Goal: Transaction & Acquisition: Book appointment/travel/reservation

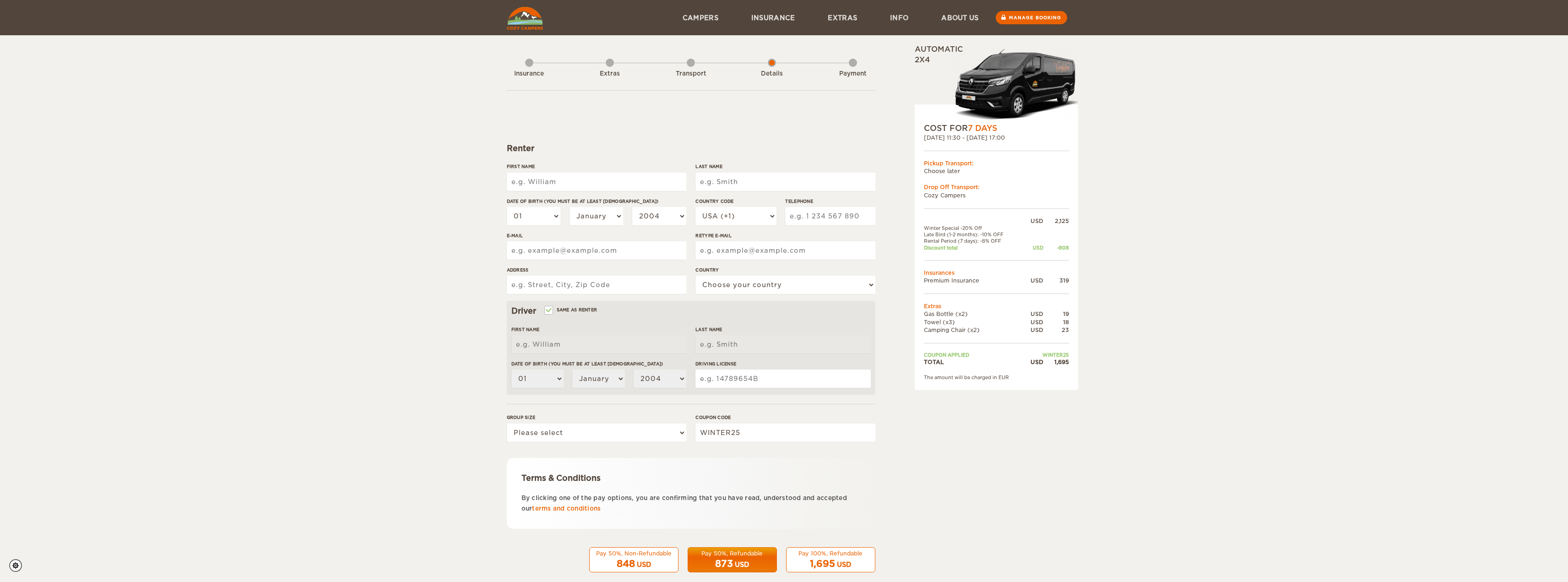
click at [66, 366] on div "Expand Collapse Total 1,695 USD Automatic 2x4 COST FOR 7 Days [DATE] 11:30 - [D…" at bounding box center [784, 297] width 1568 height 595
click at [581, 173] on input "First Name" at bounding box center [596, 182] width 179 height 18
type input "sONAL"
click at [595, 183] on input "sONAL" at bounding box center [596, 182] width 179 height 18
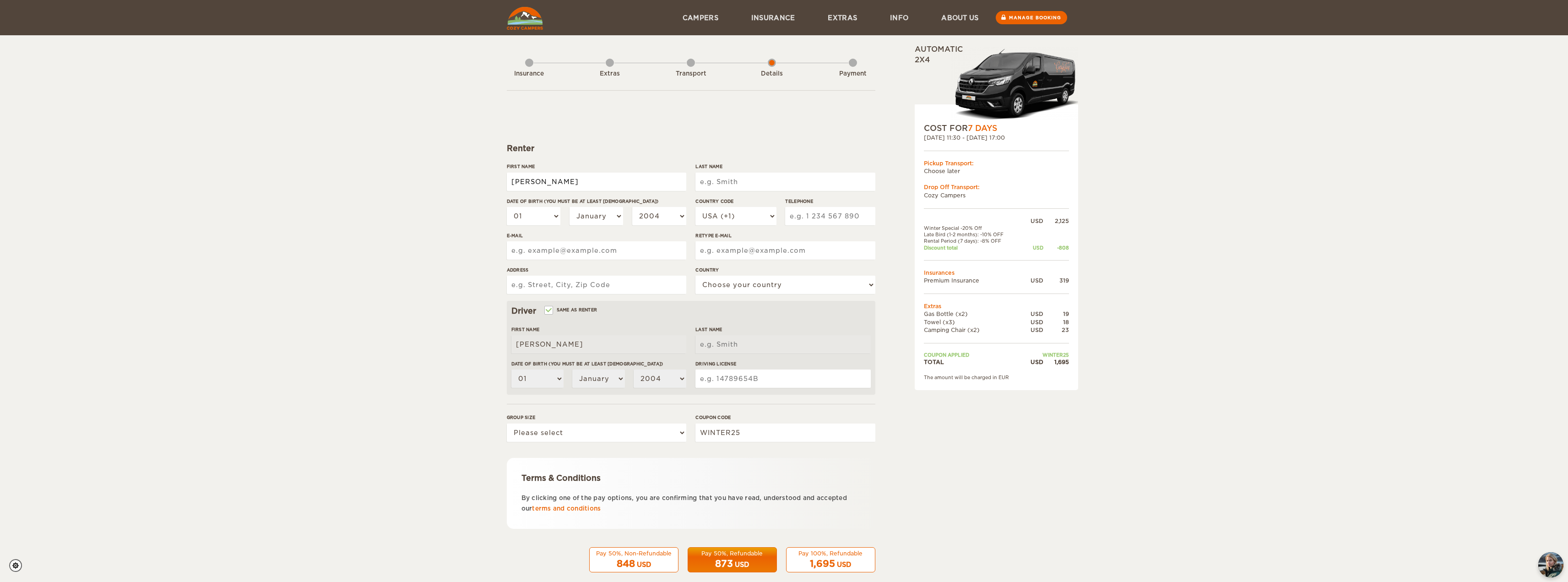
click at [595, 183] on input "sONAL" at bounding box center [596, 182] width 179 height 18
type input "[PERSON_NAME]"
type input "Samal"
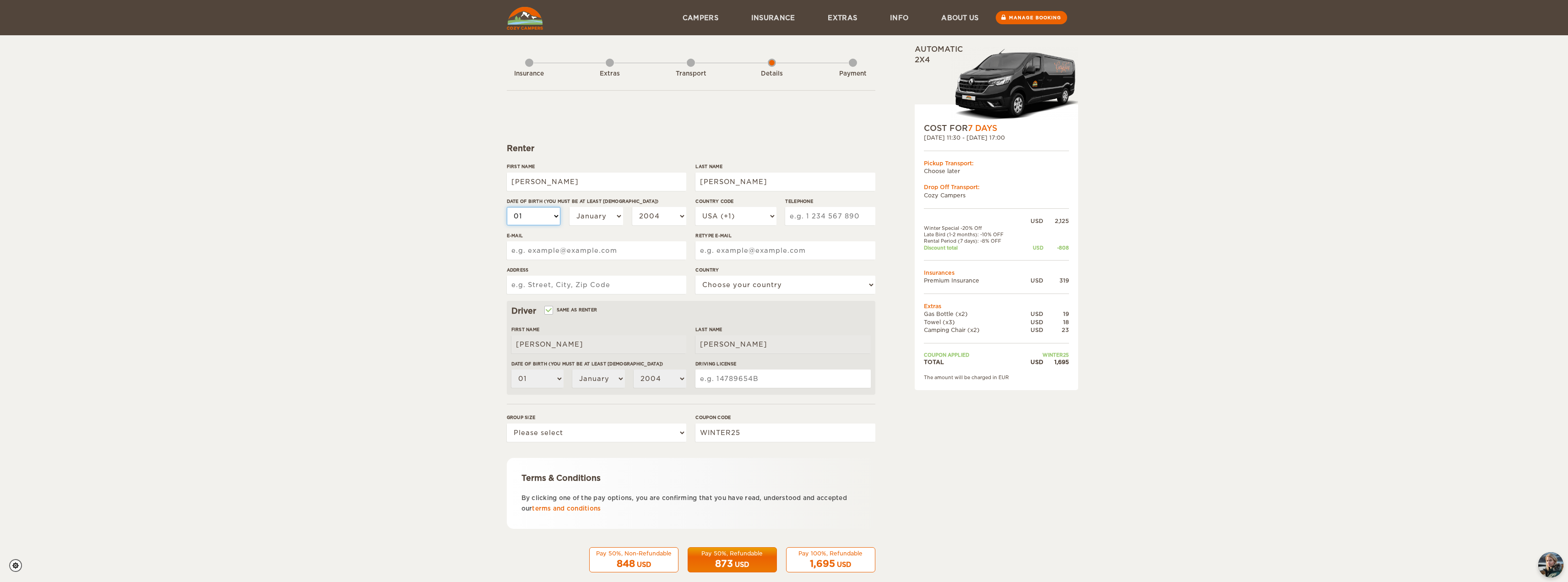
click at [560, 214] on select "01 02 03 04 05 06 07 08 09 10 11 12 13 14 15 16 17 18 19 20 21 22 23 24 25 26 2…" at bounding box center [534, 215] width 54 height 18
select select "24"
click at [507, 207] on select "01 02 03 04 05 06 07 08 09 10 11 12 13 14 15 16 17 18 19 20 21 22 23 24 25 26 2…" at bounding box center [534, 215] width 54 height 18
select select "24"
click at [583, 216] on select "January February March April May June July August September October November De…" at bounding box center [596, 215] width 54 height 18
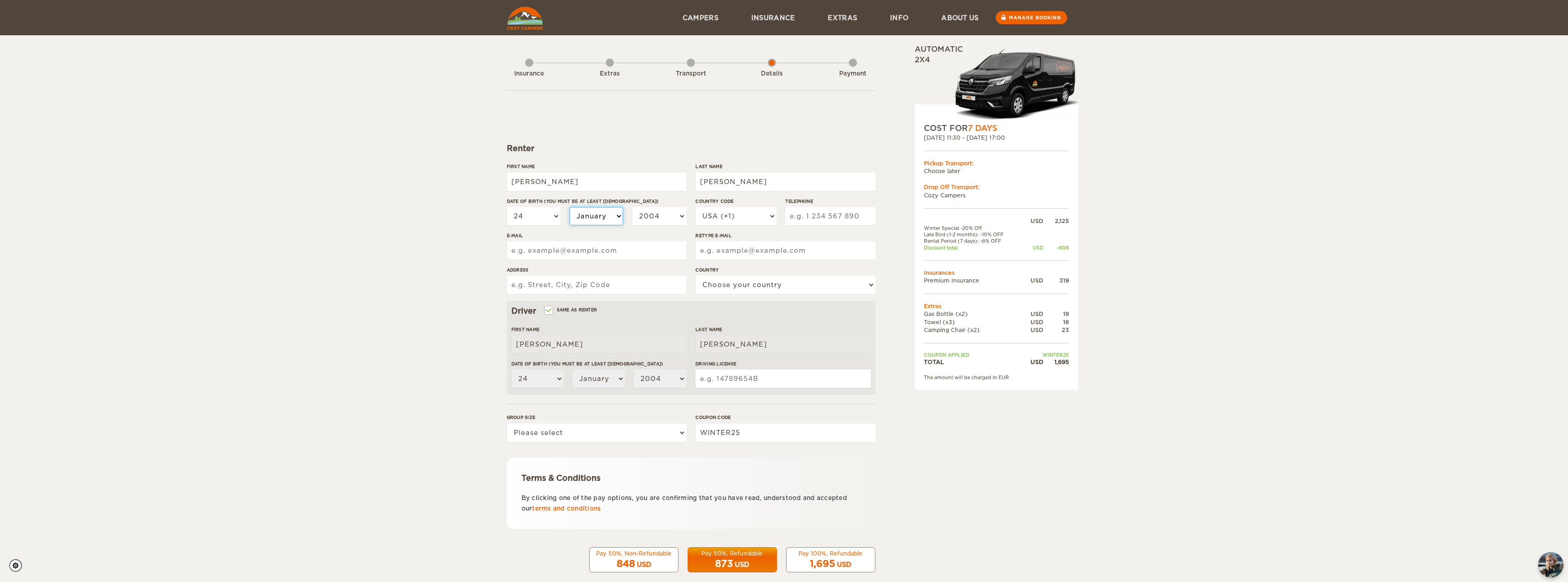
select select "06"
click at [570, 207] on select "January February March April May June July August September October November De…" at bounding box center [596, 215] width 54 height 18
select select "06"
click at [648, 218] on select "2004 2003 2002 2001 2000 1999 1998 1997 1996 1995 1994 1993 1992 1991 1990 1989…" at bounding box center [659, 215] width 54 height 18
select select "1999"
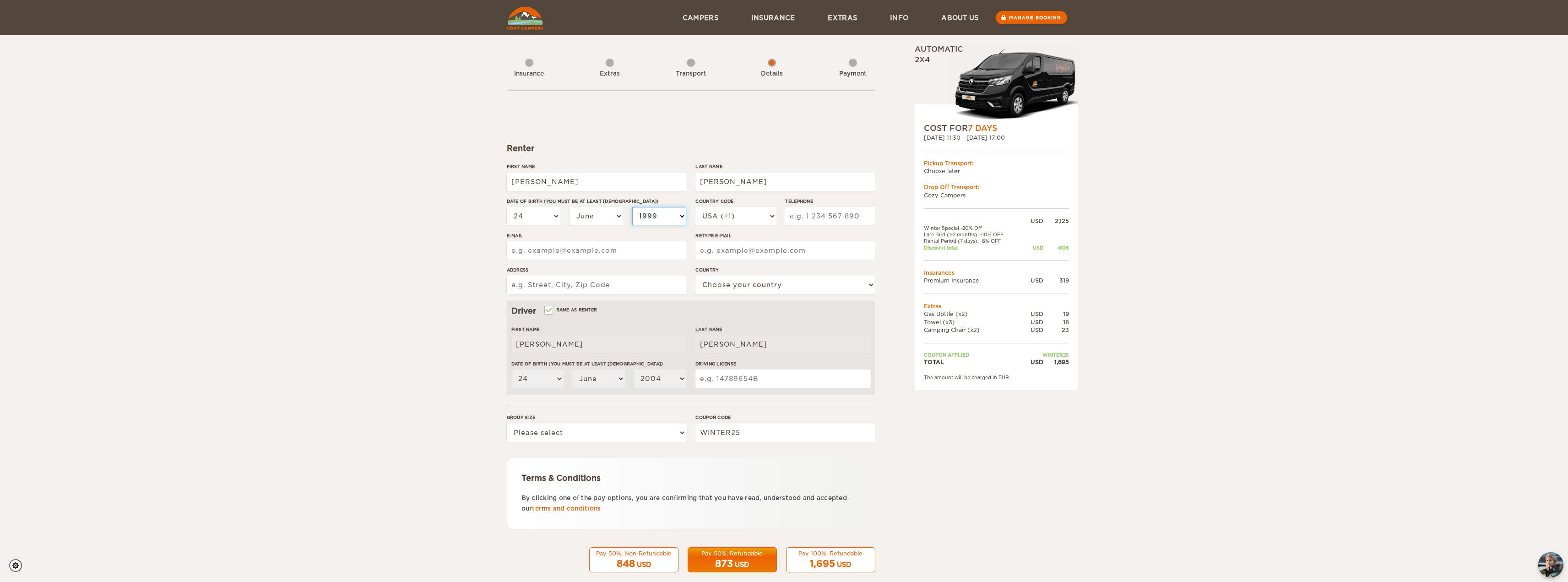
click at [632, 207] on select "2004 2003 2002 2001 2000 1999 1998 1997 1996 1995 1994 1993 1992 1991 1990 1989…" at bounding box center [659, 215] width 54 height 18
select select "1999"
click at [804, 215] on input "Telephone" at bounding box center [830, 215] width 90 height 18
type input "8325382907"
click at [608, 251] on input "E-mail" at bounding box center [596, 250] width 179 height 18
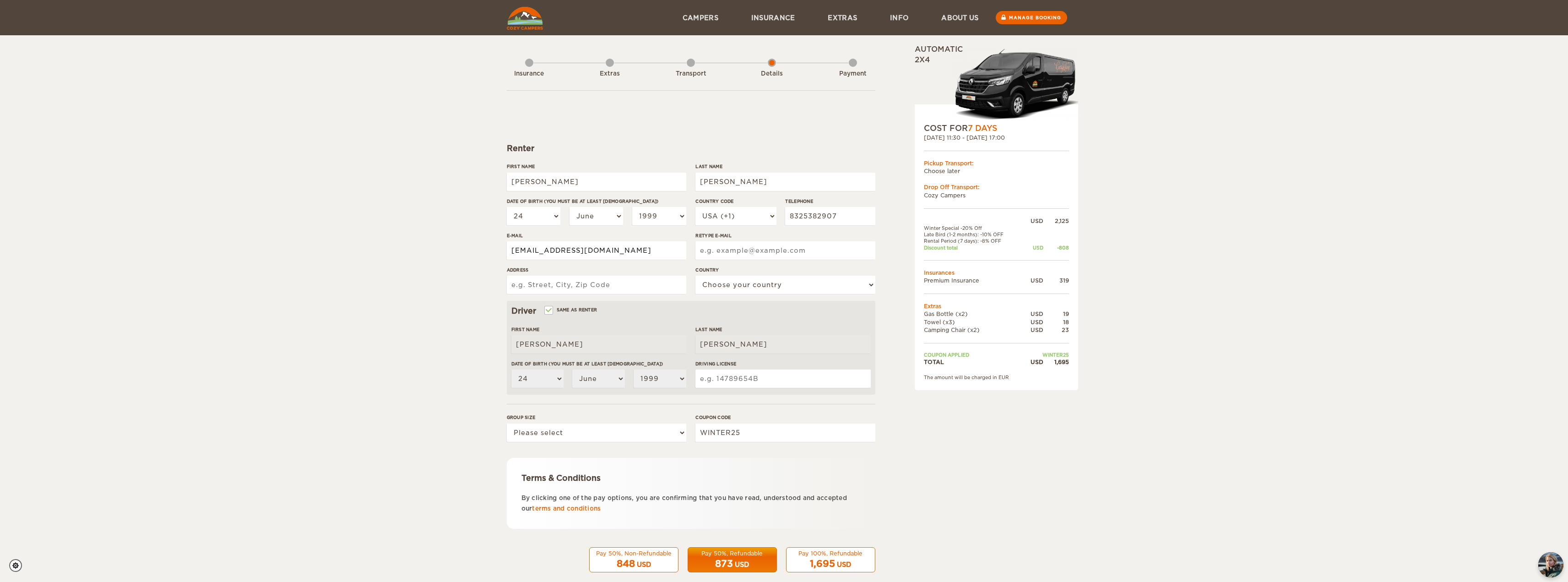
type input "ssamal9@gmail.com"
click at [604, 286] on input "Address" at bounding box center [596, 285] width 179 height 18
type input "8213 Meadow Rd."
click at [745, 285] on select "Choose your country United States United Kingdom Germany Afghanistan Albania Al…" at bounding box center [784, 285] width 179 height 18
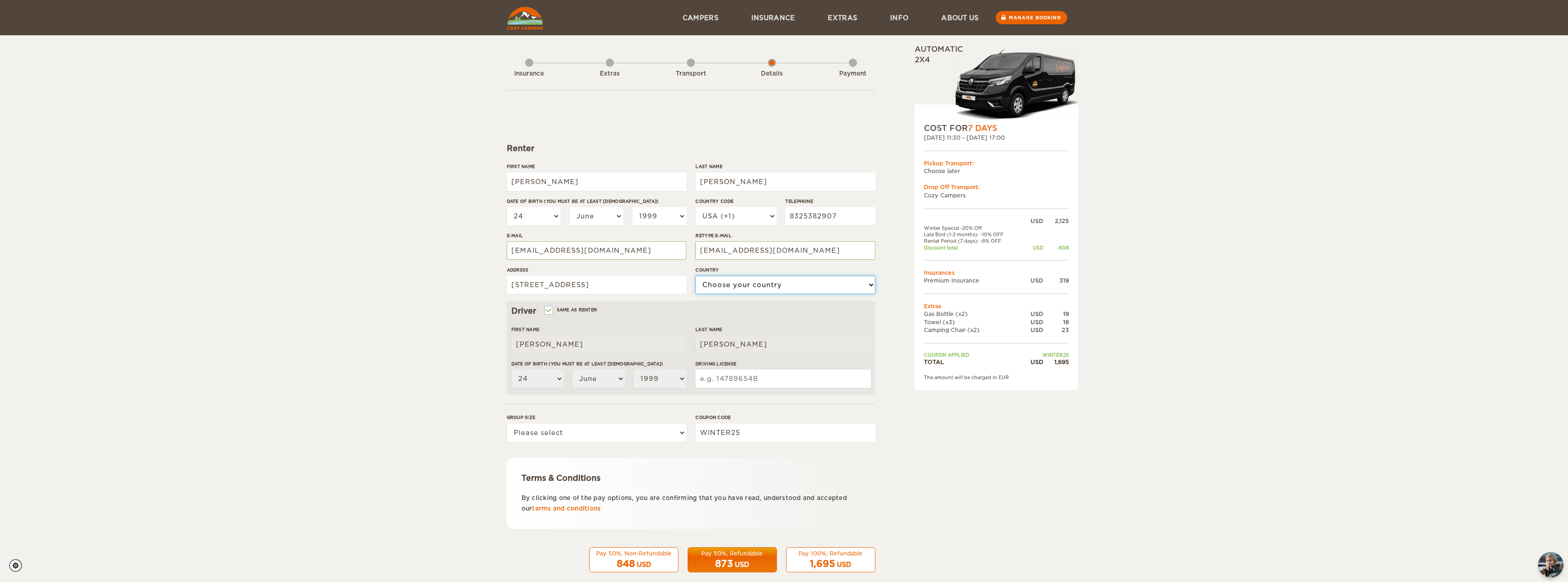
select select "222"
click at [695, 276] on select "Choose your country United States United Kingdom Germany Afghanistan Albania Al…" at bounding box center [784, 285] width 179 height 18
drag, startPoint x: 652, startPoint y: 287, endPoint x: 682, endPoint y: 292, distance: 30.4
click at [652, 287] on input "8213 Meadow Rd." at bounding box center [596, 285] width 179 height 18
type input "8213 Meadow Rd. Dallas TX"
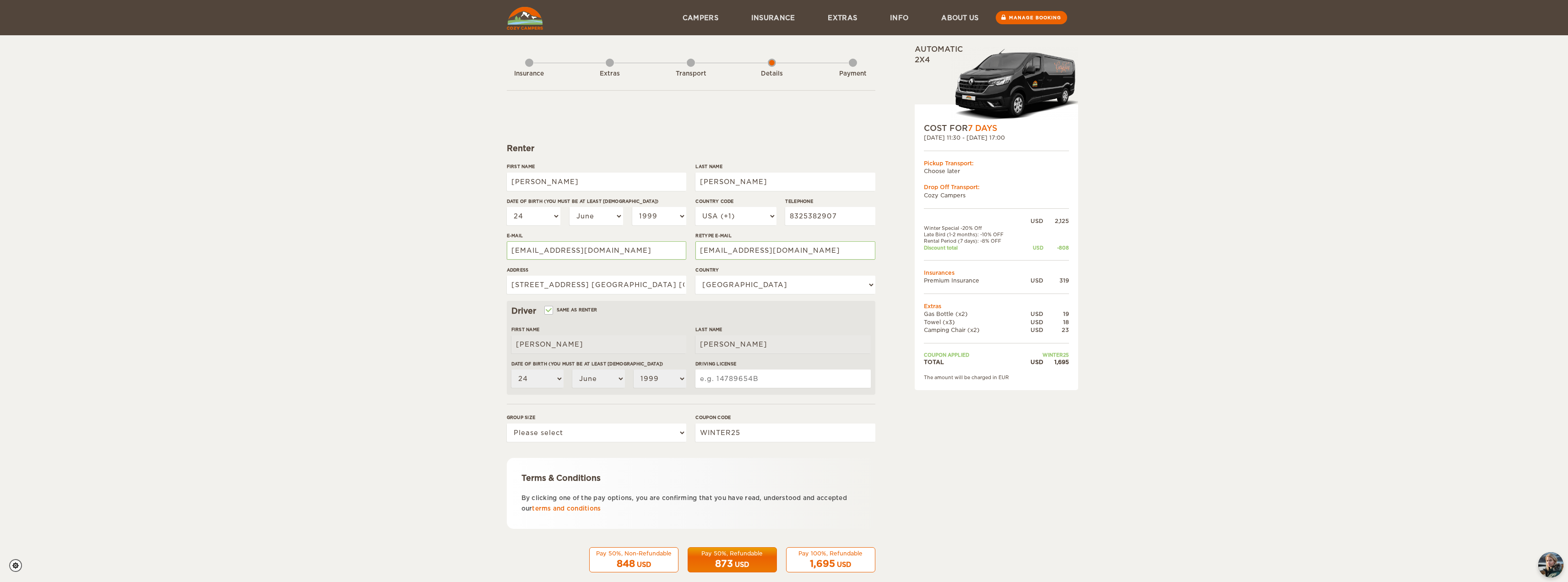
click at [733, 380] on input "Driving License" at bounding box center [782, 378] width 175 height 18
click at [758, 375] on input "41227414" at bounding box center [782, 378] width 175 height 18
click at [738, 376] on input "41227414" at bounding box center [782, 378] width 175 height 18
type input "41227414"
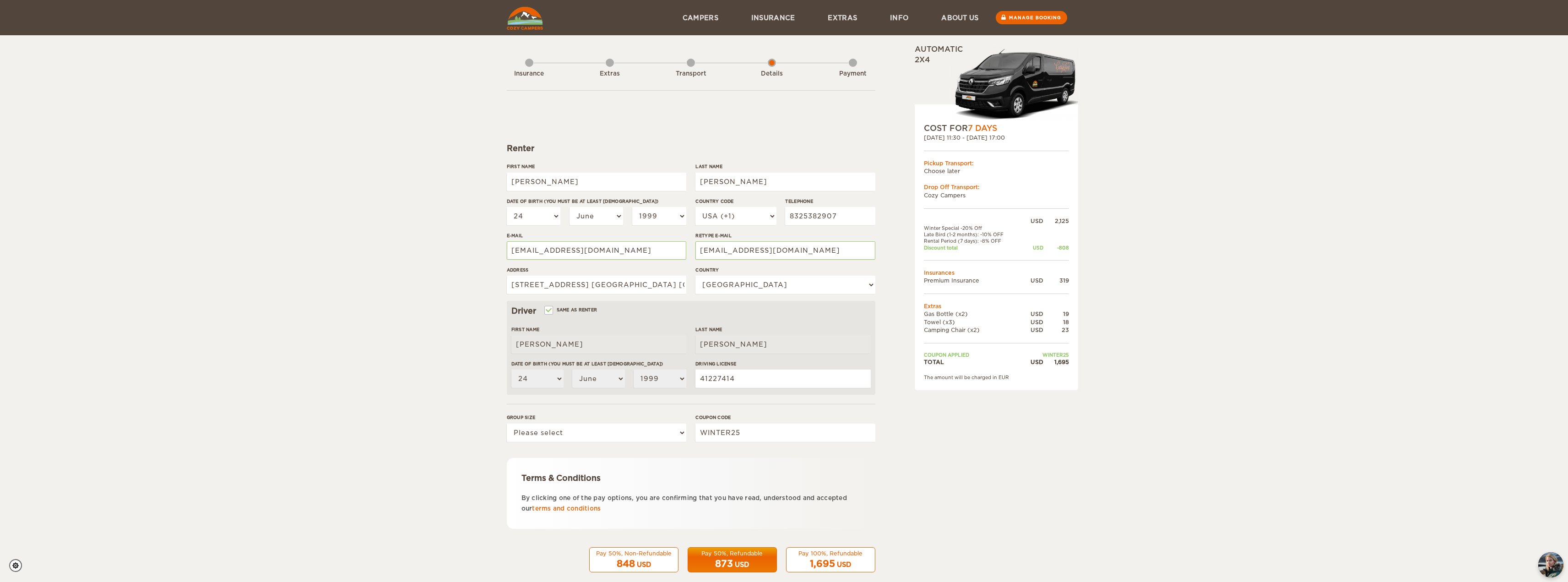
click at [949, 434] on div "Expand Collapse Total 1,695 USD Automatic 2x4 COST FOR 7 Days 06. Oct 2025 11:3…" at bounding box center [973, 315] width 177 height 542
click at [649, 435] on select "Please select 1 2 3" at bounding box center [596, 432] width 179 height 18
select select "2"
click at [507, 424] on select "Please select 1 2 3" at bounding box center [596, 432] width 179 height 18
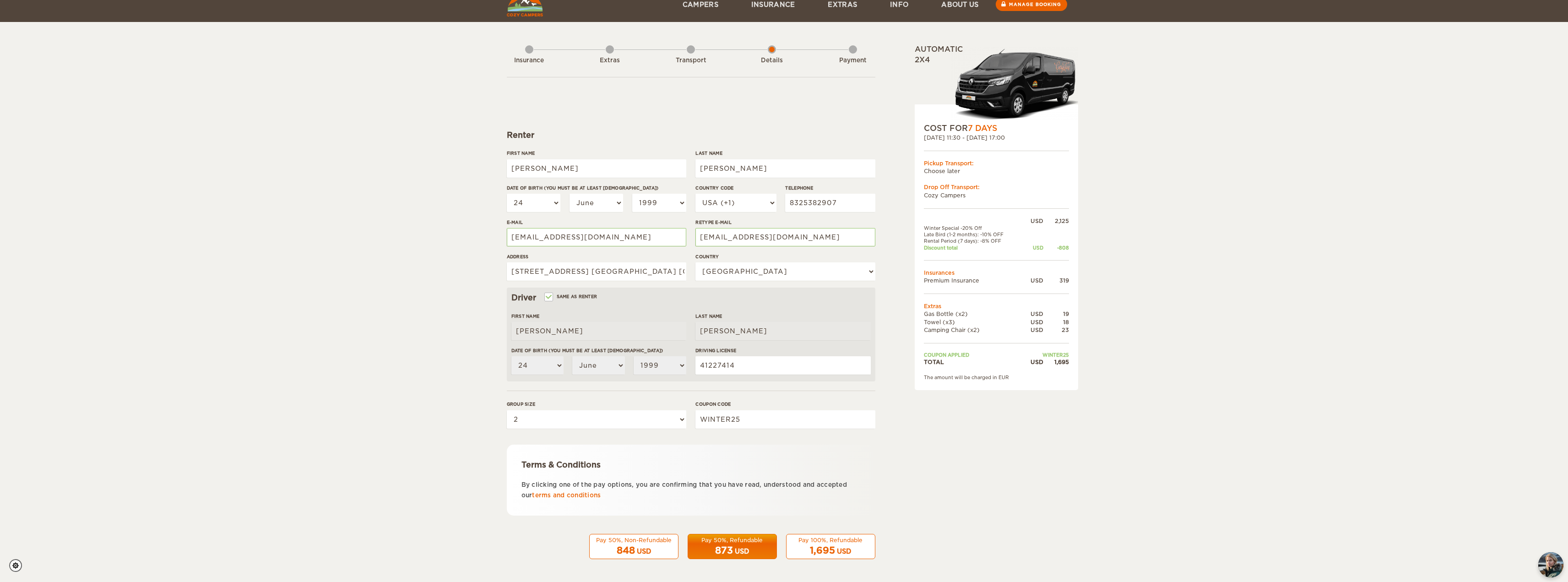
click at [848, 548] on div "USD" at bounding box center [844, 551] width 14 height 9
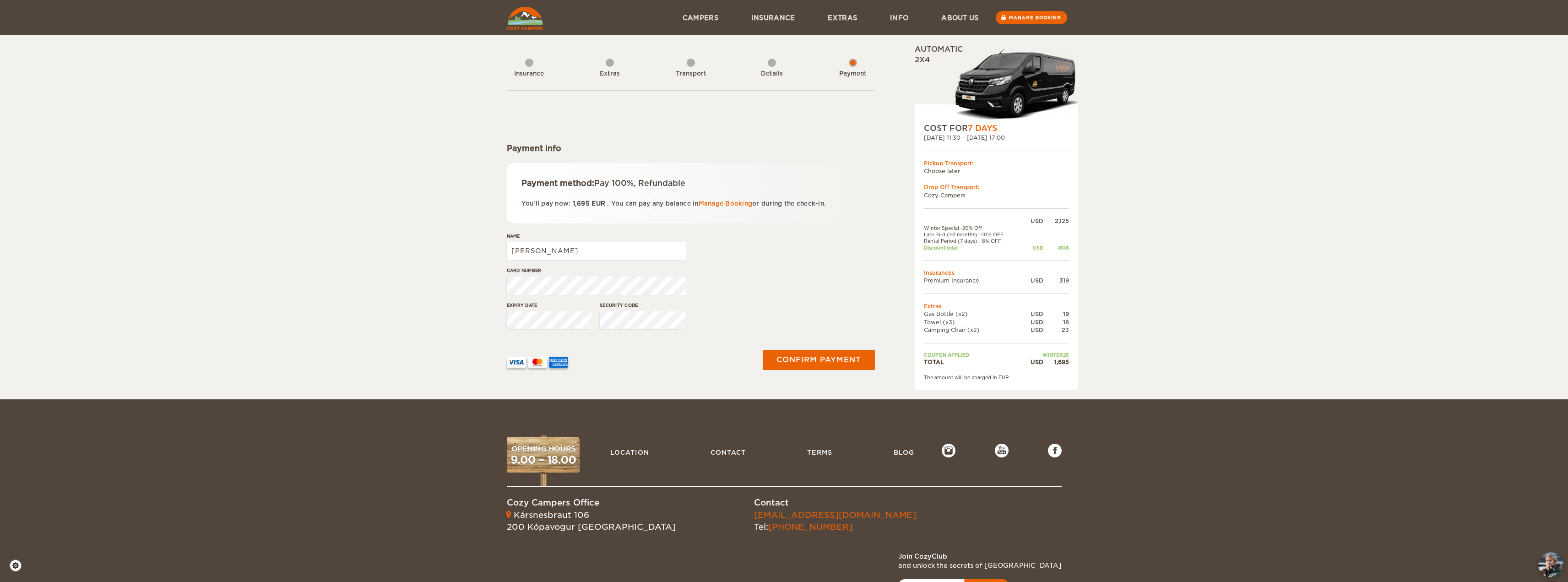
click at [795, 302] on div "Expiry date Security code" at bounding box center [691, 319] width 369 height 35
click at [807, 359] on button "Confirm payment" at bounding box center [819, 359] width 115 height 21
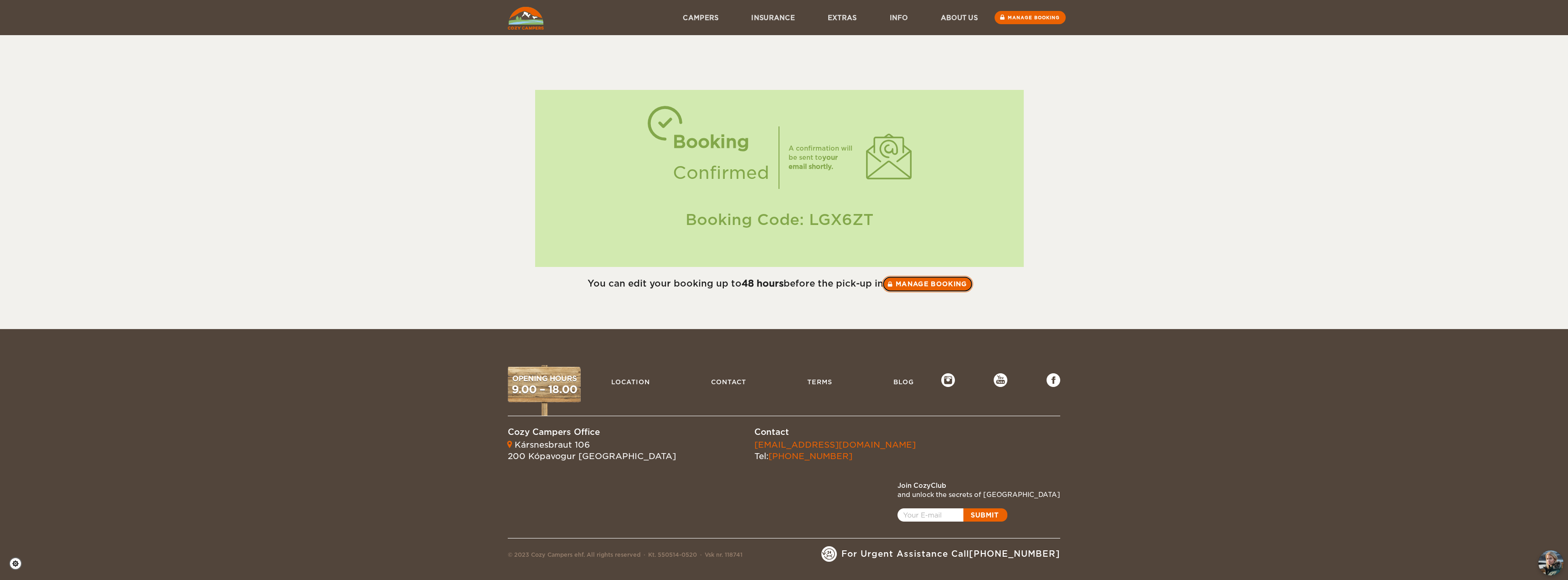
click at [943, 286] on link "Manage booking" at bounding box center [927, 284] width 91 height 17
